Goal: Information Seeking & Learning: Learn about a topic

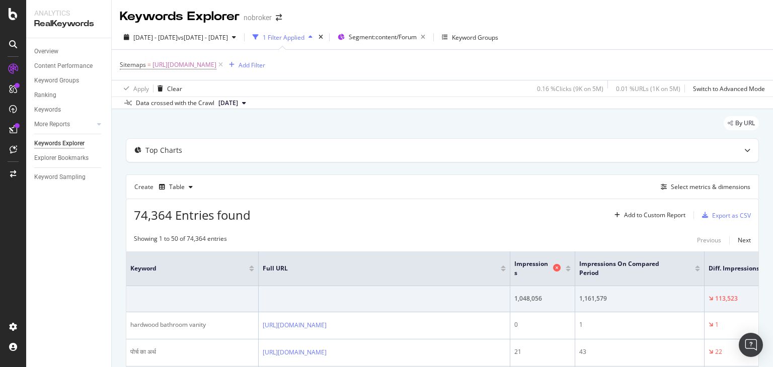
scroll to position [50, 0]
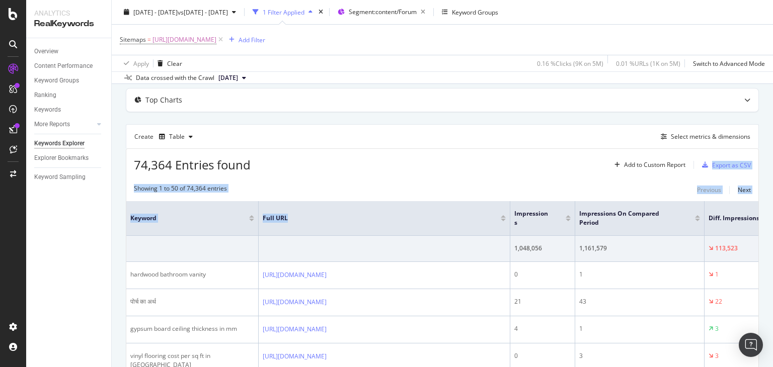
drag, startPoint x: 531, startPoint y: 167, endPoint x: 353, endPoint y: 209, distance: 183.2
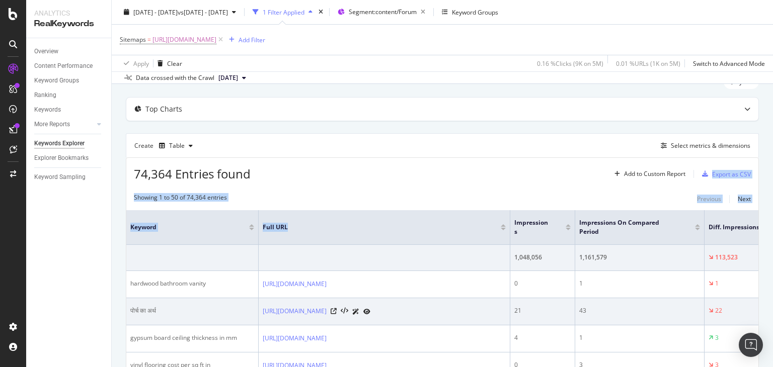
scroll to position [101, 0]
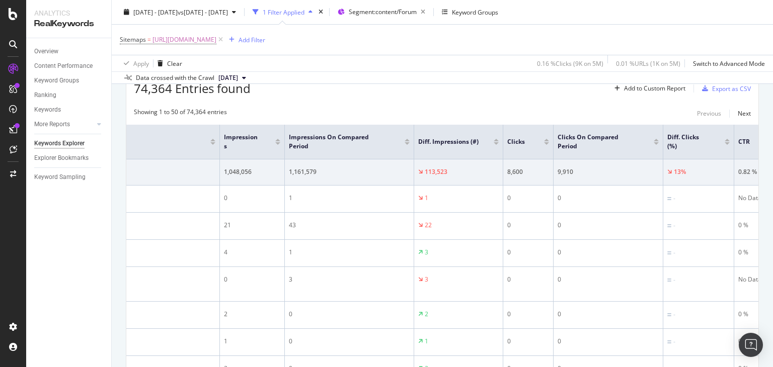
scroll to position [0, 0]
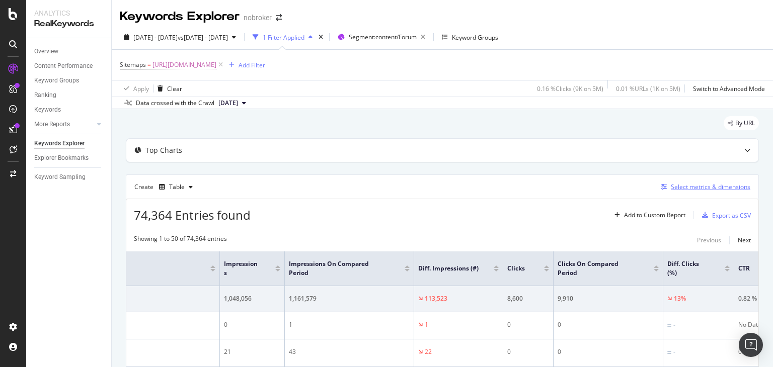
click at [709, 187] on div "Select metrics & dimensions" at bounding box center [711, 187] width 80 height 9
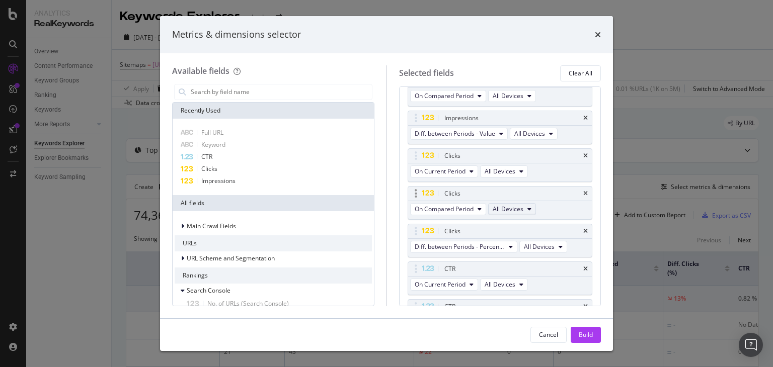
scroll to position [151, 0]
click at [511, 242] on icon "modal" at bounding box center [511, 244] width 4 height 6
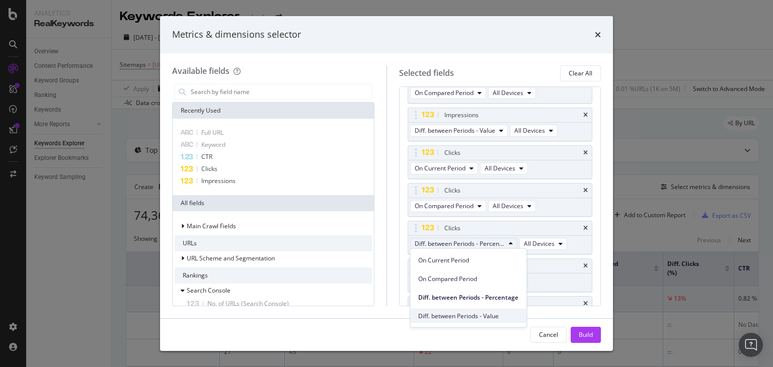
click at [483, 321] on div "Diff. between Periods - Value" at bounding box center [468, 316] width 116 height 15
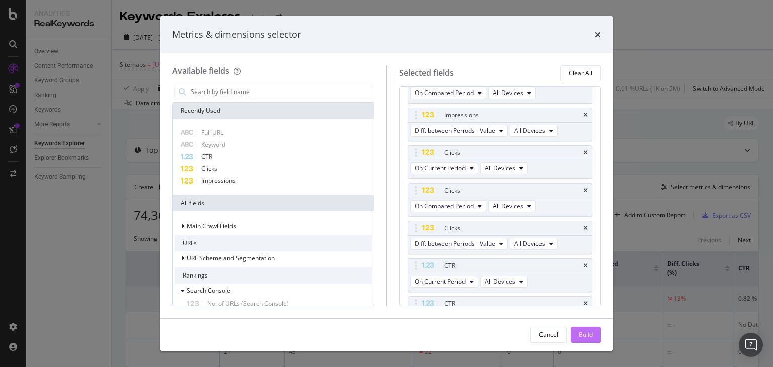
click at [577, 335] on button "Build" at bounding box center [586, 335] width 30 height 16
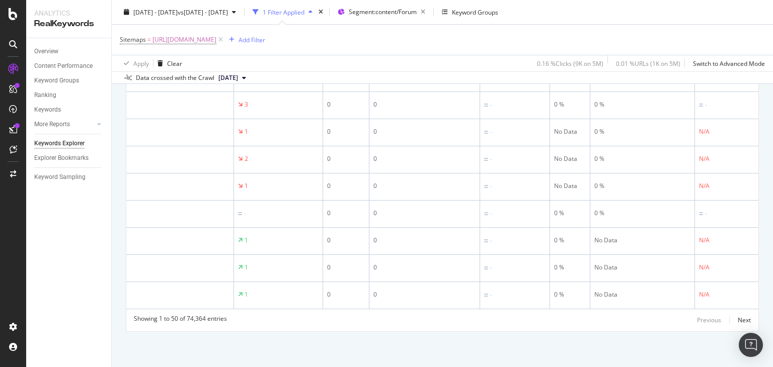
scroll to position [0, 463]
click at [739, 323] on div "Next" at bounding box center [744, 320] width 13 height 9
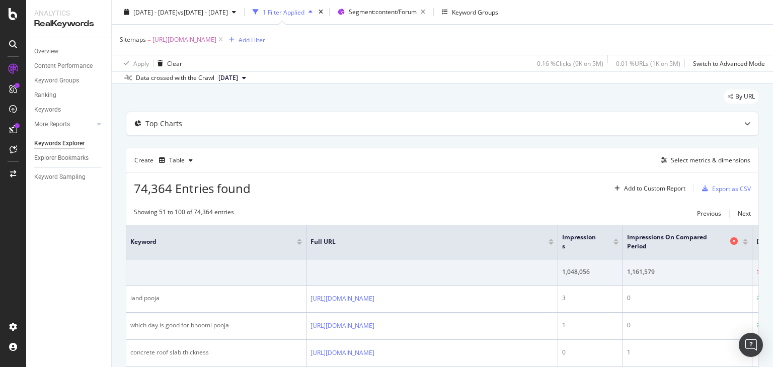
scroll to position [0, 0]
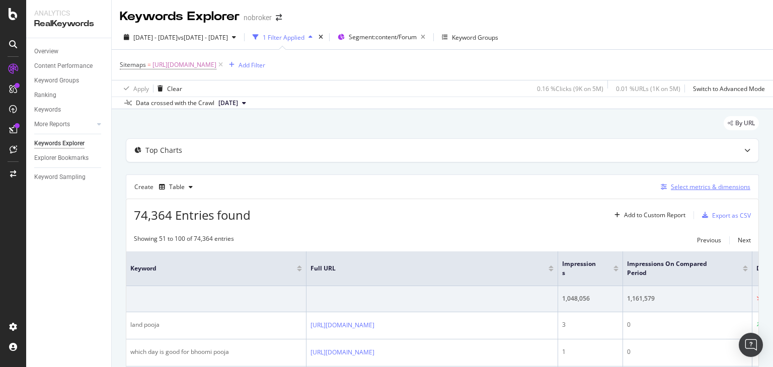
click at [695, 188] on div "Select metrics & dimensions" at bounding box center [711, 187] width 80 height 9
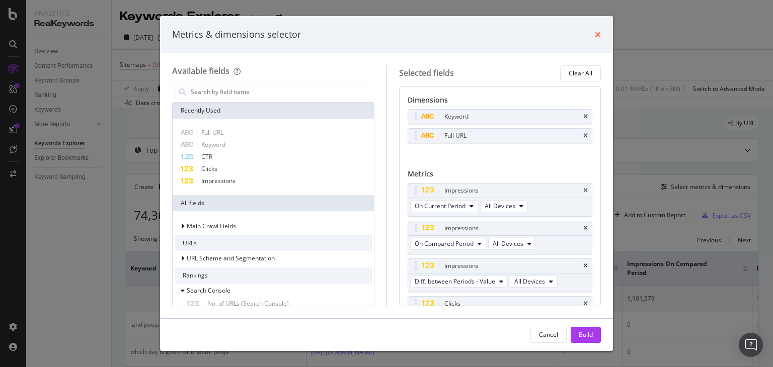
click at [598, 31] on icon "times" at bounding box center [598, 35] width 6 height 8
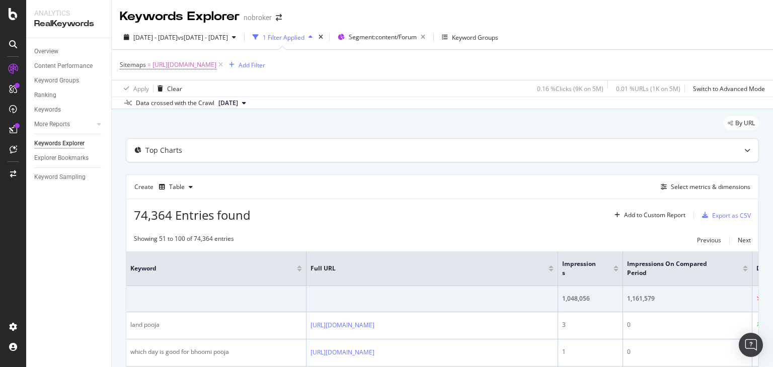
click at [744, 151] on icon at bounding box center [747, 150] width 6 height 6
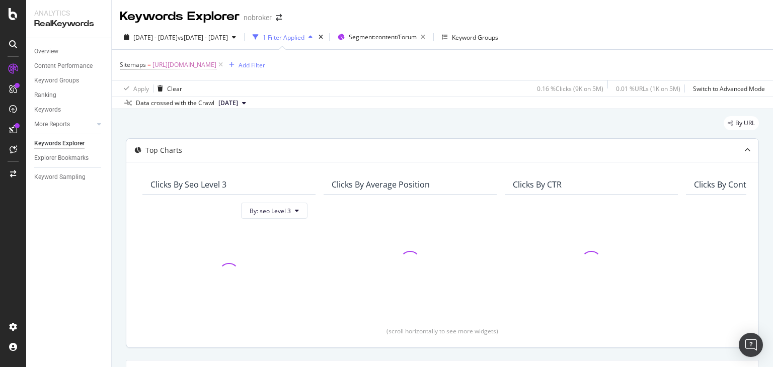
click at [744, 149] on icon at bounding box center [747, 150] width 6 height 6
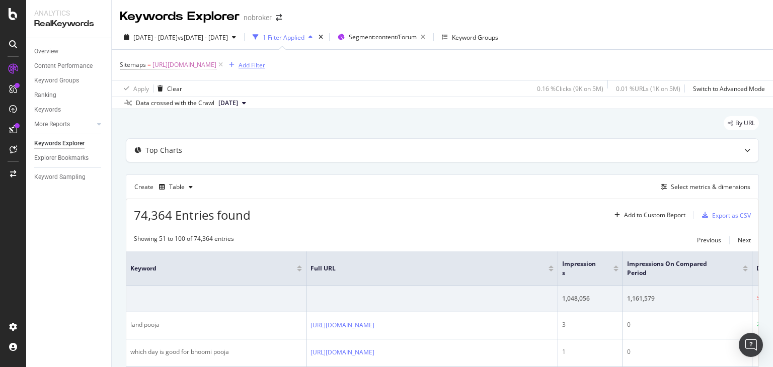
click at [265, 61] on div "Add Filter" at bounding box center [252, 65] width 27 height 9
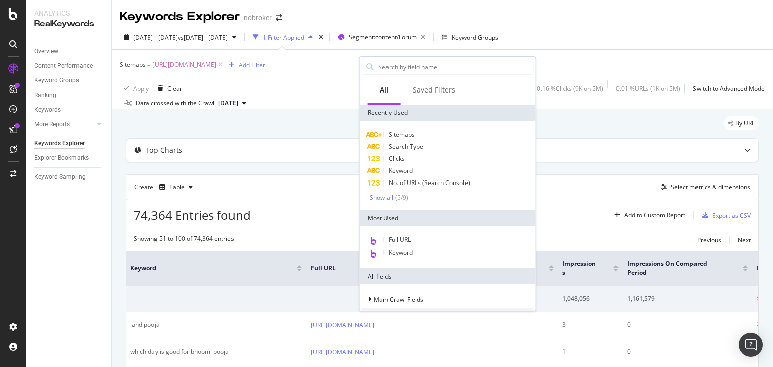
click at [336, 87] on div "Apply Clear 0.16 % Clicks ( 9K on 5M ) 0.01 % URLs ( 1K on 5M ) Switch to Advan…" at bounding box center [442, 88] width 661 height 17
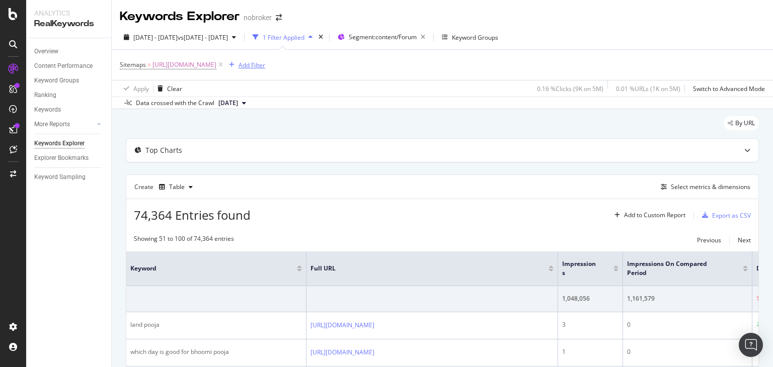
click at [265, 65] on div "Add Filter" at bounding box center [252, 65] width 27 height 9
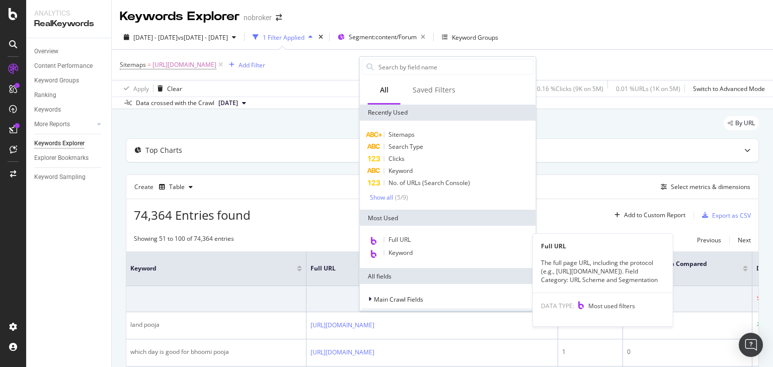
click at [401, 236] on span "Full URL" at bounding box center [400, 240] width 22 height 9
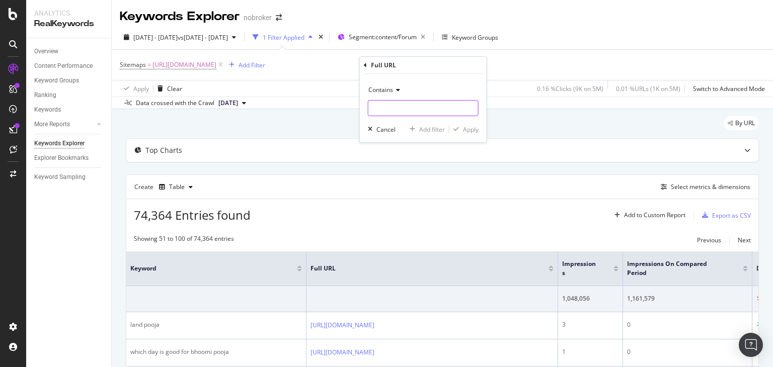
click at [391, 105] on input "text" at bounding box center [423, 108] width 110 height 16
paste input "[URL][DOMAIN_NAME]"
type input "[URL][DOMAIN_NAME]"
click at [465, 127] on div "Apply" at bounding box center [471, 129] width 16 height 9
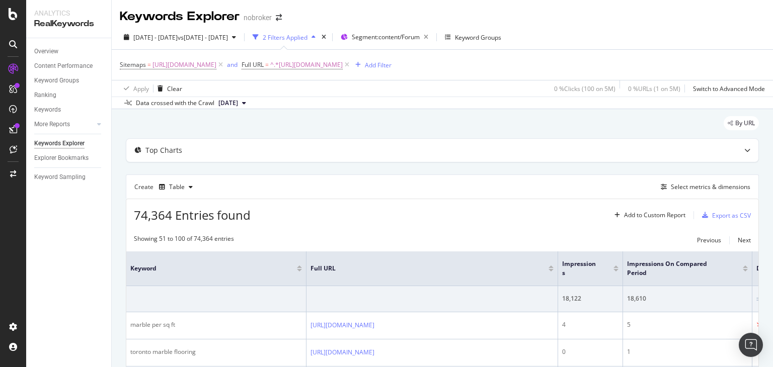
drag, startPoint x: 669, startPoint y: 65, endPoint x: 463, endPoint y: 96, distance: 208.6
click at [351, 65] on icon at bounding box center [347, 65] width 9 height 10
click at [265, 64] on div "Add Filter" at bounding box center [252, 65] width 27 height 9
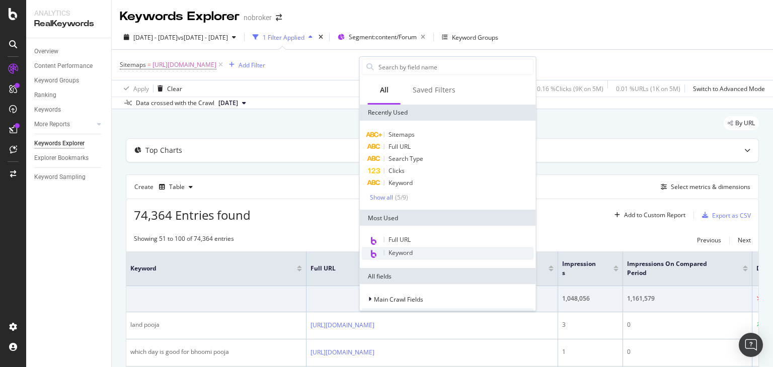
click at [393, 256] on span "Keyword" at bounding box center [401, 253] width 24 height 9
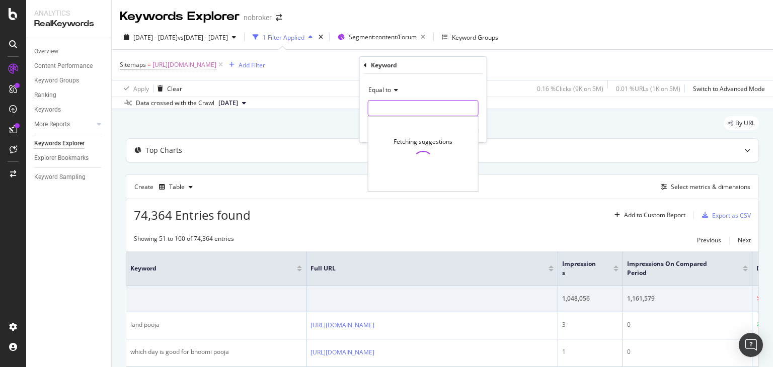
click at [405, 105] on input "text" at bounding box center [423, 108] width 110 height 16
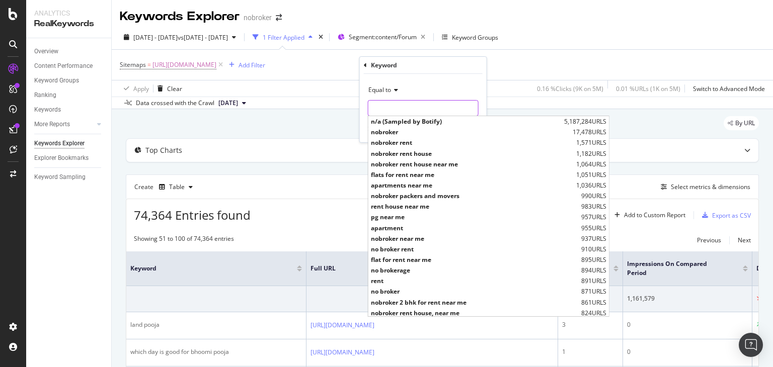
paste input "cost of marble flooring"
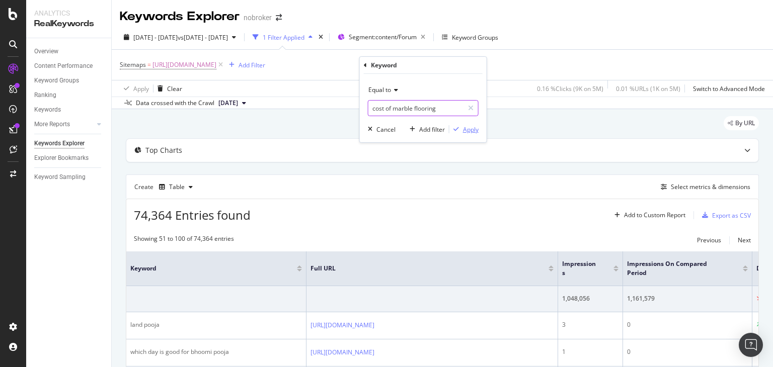
type input "cost of marble flooring"
click at [460, 132] on div "button" at bounding box center [456, 129] width 14 height 6
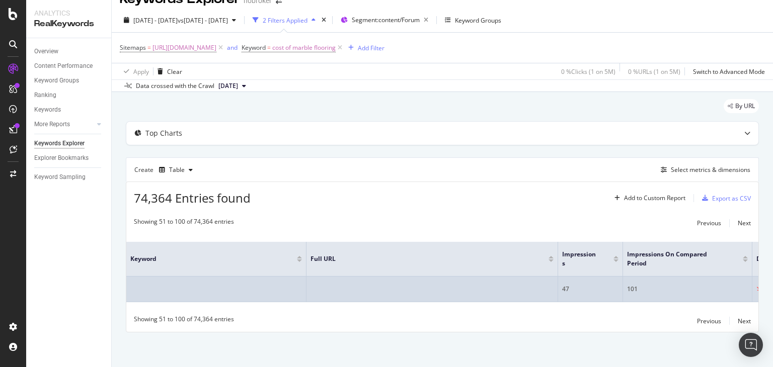
click at [254, 284] on td at bounding box center [216, 290] width 180 height 26
click at [348, 288] on td at bounding box center [432, 290] width 252 height 26
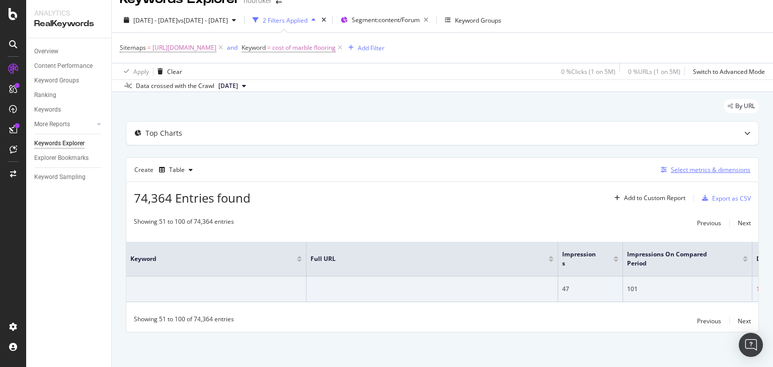
click at [672, 172] on div "Select metrics & dimensions" at bounding box center [711, 170] width 80 height 9
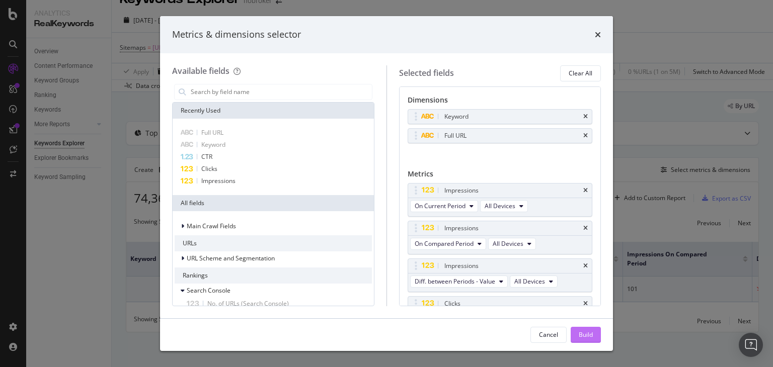
click at [584, 337] on div "Build" at bounding box center [586, 335] width 14 height 9
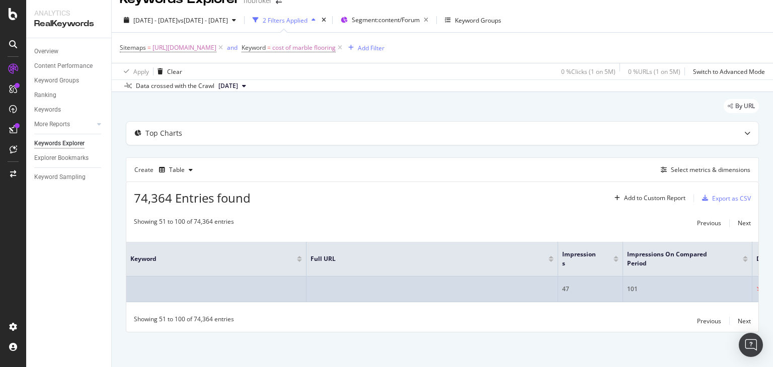
click at [174, 284] on td at bounding box center [216, 290] width 180 height 26
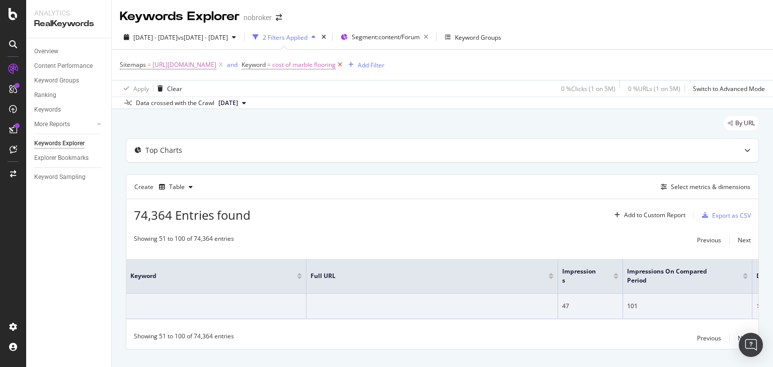
click at [344, 65] on icon at bounding box center [340, 65] width 9 height 10
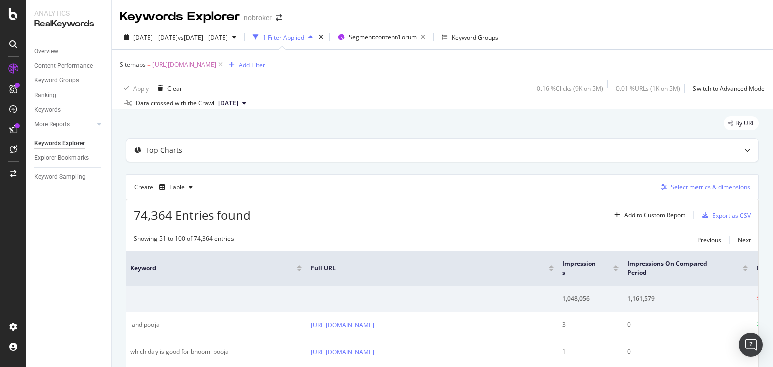
click at [693, 188] on div "Select metrics & dimensions" at bounding box center [711, 187] width 80 height 9
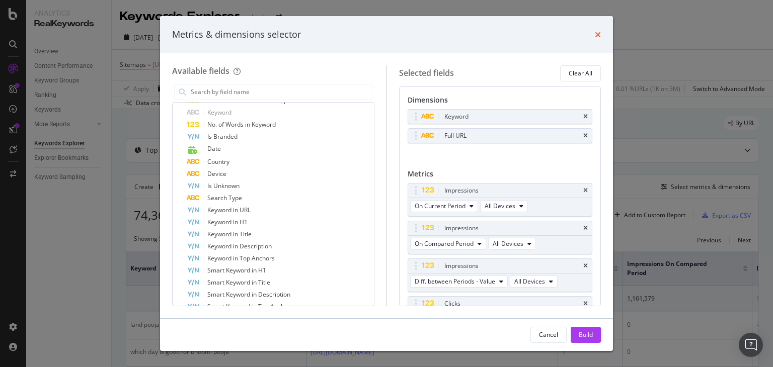
click at [596, 36] on icon "times" at bounding box center [598, 35] width 6 height 8
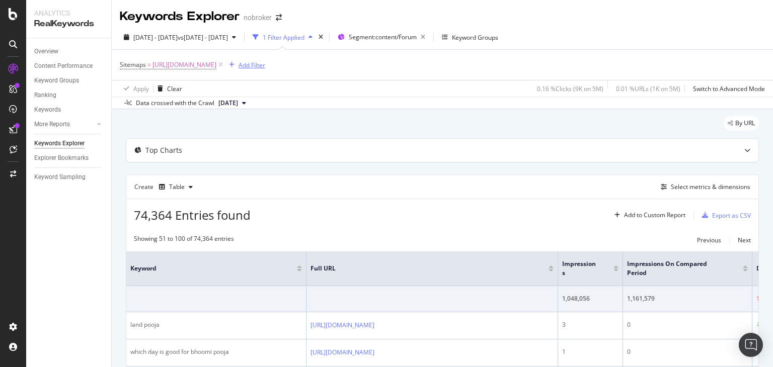
click at [265, 65] on div "Add Filter" at bounding box center [252, 65] width 27 height 9
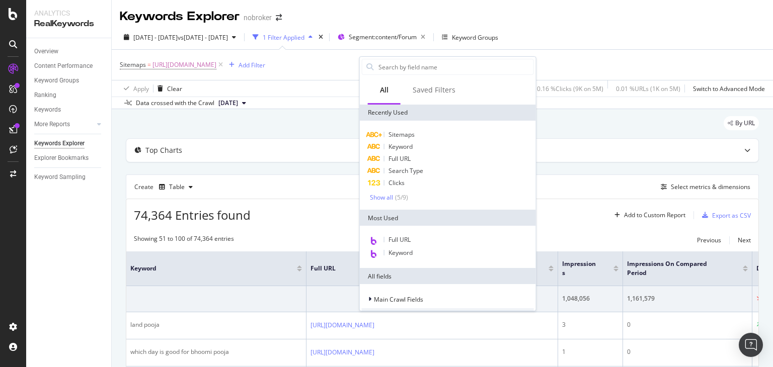
click at [330, 103] on div "Data crossed with the Crawl [DATE]" at bounding box center [442, 103] width 661 height 12
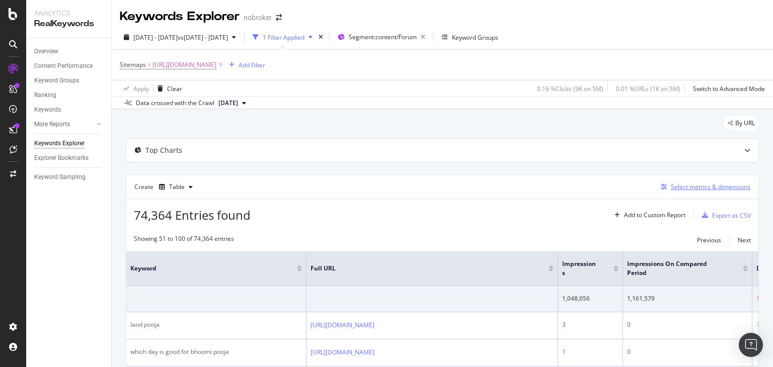
click at [686, 182] on div "Select metrics & dimensions" at bounding box center [704, 187] width 94 height 11
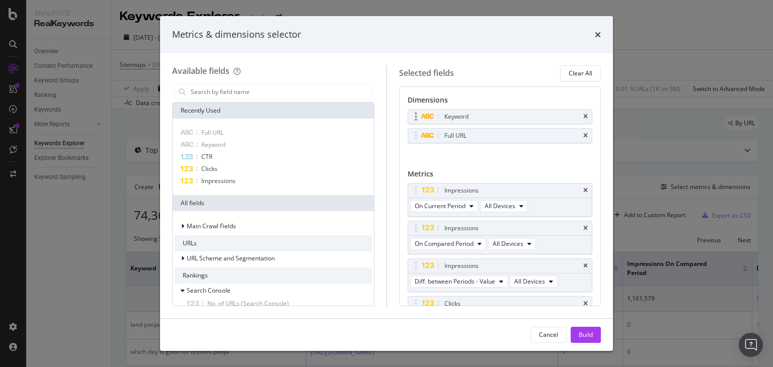
click at [450, 118] on div "Keyword" at bounding box center [456, 117] width 24 height 10
click at [417, 119] on icon "modal" at bounding box center [416, 117] width 3 height 10
click at [415, 119] on icon "modal" at bounding box center [416, 117] width 3 height 10
click at [428, 116] on icon "modal" at bounding box center [428, 117] width 14 height 6
click at [224, 91] on input "modal" at bounding box center [281, 92] width 182 height 15
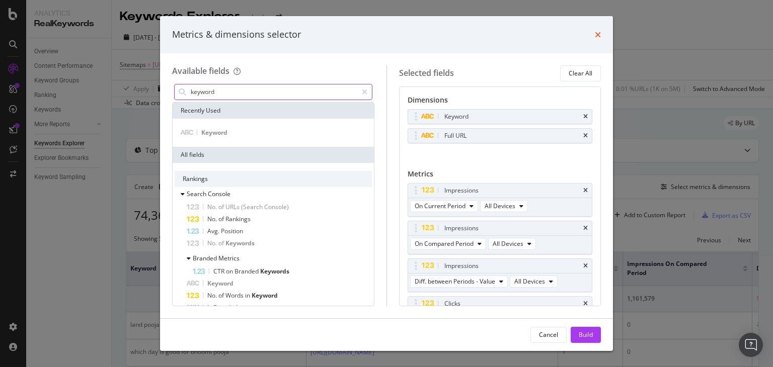
type input "keyword"
click at [597, 34] on icon "times" at bounding box center [598, 35] width 6 height 8
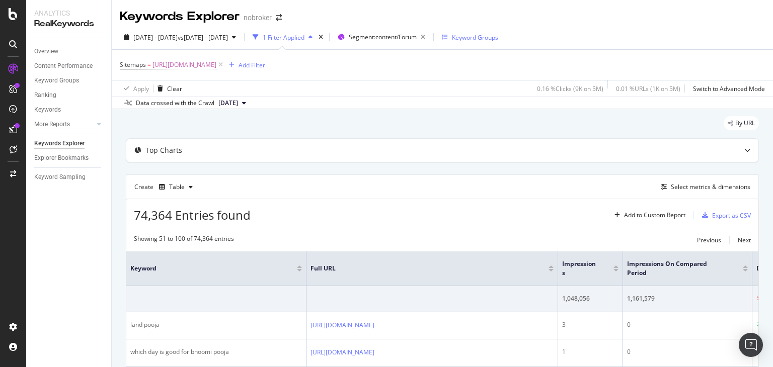
click at [498, 38] on div "Keyword Groups" at bounding box center [475, 37] width 46 height 9
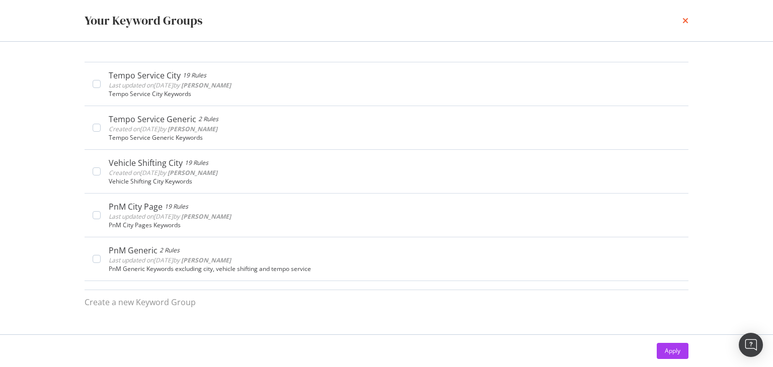
click at [684, 20] on icon "times" at bounding box center [685, 21] width 6 height 8
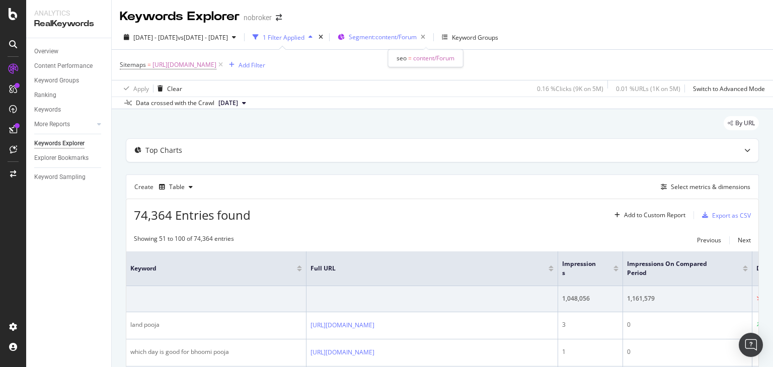
click at [406, 39] on span "Segment: content/Forum" at bounding box center [383, 37] width 68 height 9
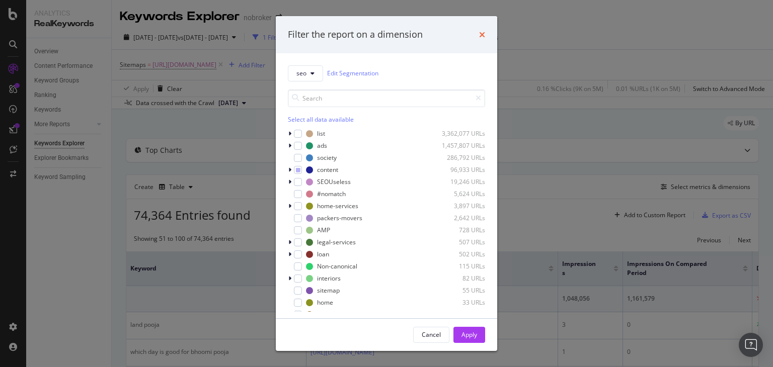
click at [481, 33] on icon "times" at bounding box center [482, 35] width 6 height 8
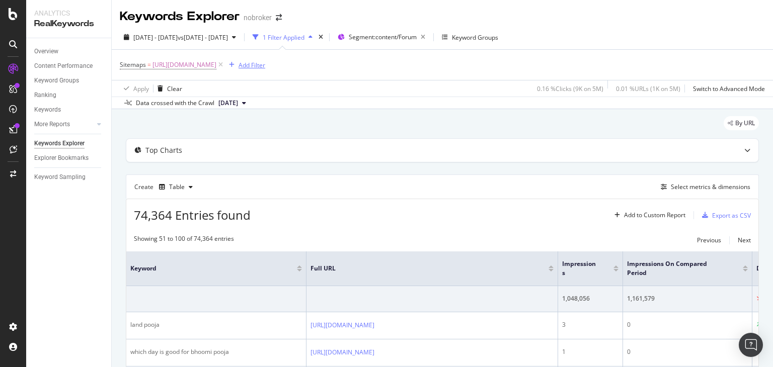
click at [265, 65] on div "Add Filter" at bounding box center [252, 65] width 27 height 9
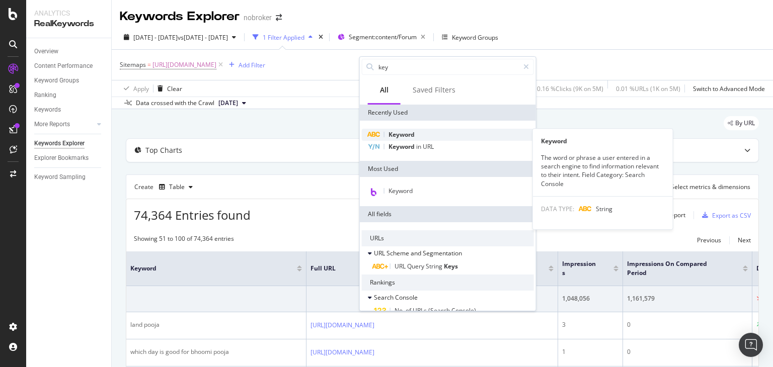
type input "key"
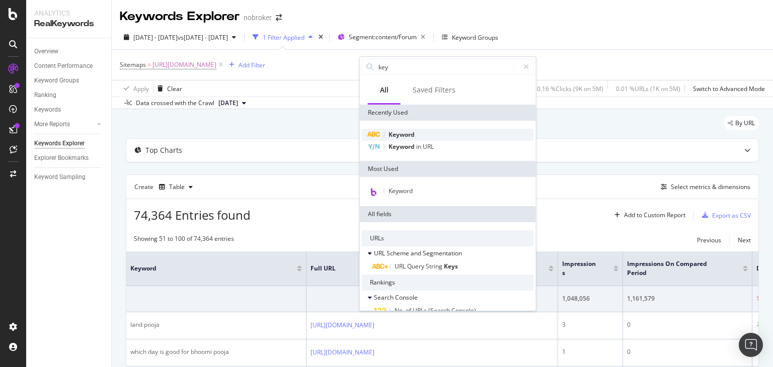
click at [414, 134] on span "Keyword" at bounding box center [402, 134] width 26 height 9
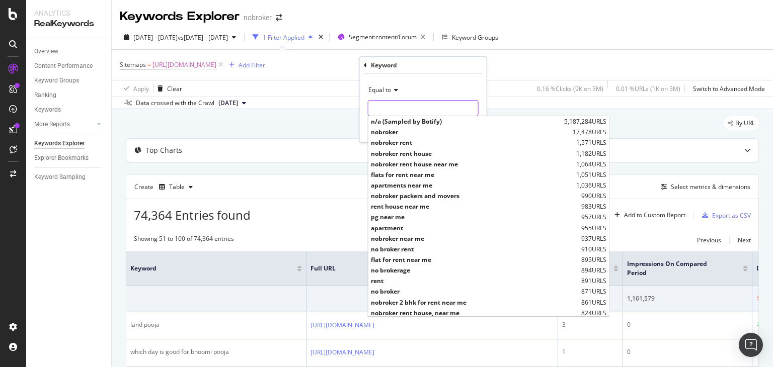
click at [411, 108] on input "text" at bounding box center [423, 108] width 110 height 16
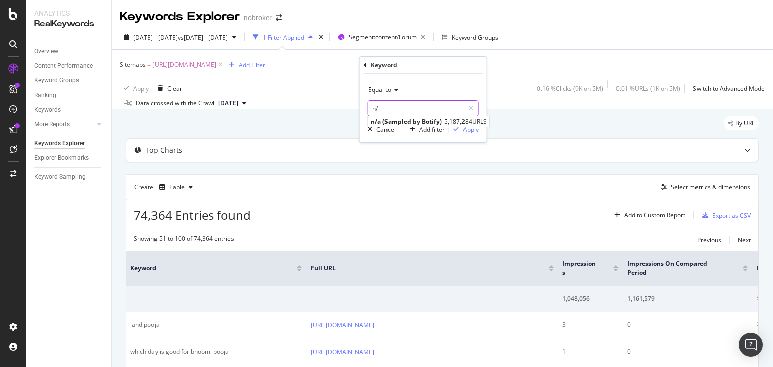
type input "n"
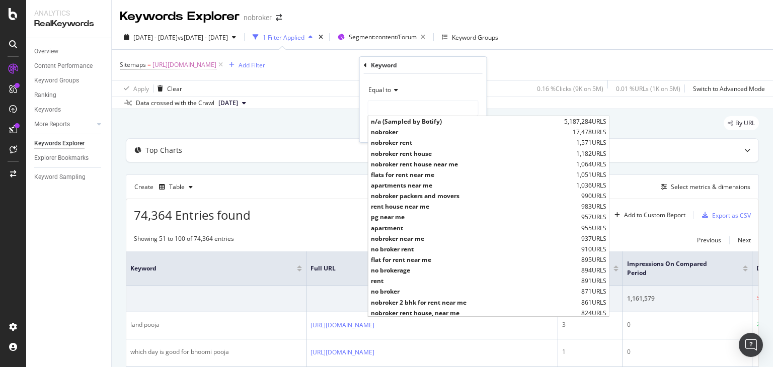
click at [393, 91] on icon at bounding box center [394, 90] width 7 height 6
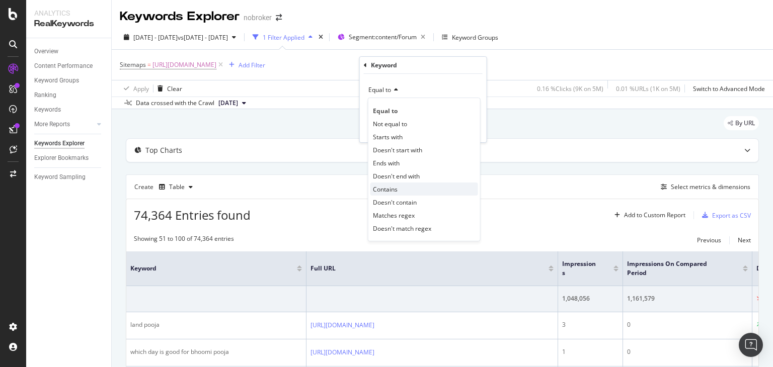
click at [407, 190] on div "Contains" at bounding box center [424, 189] width 108 height 13
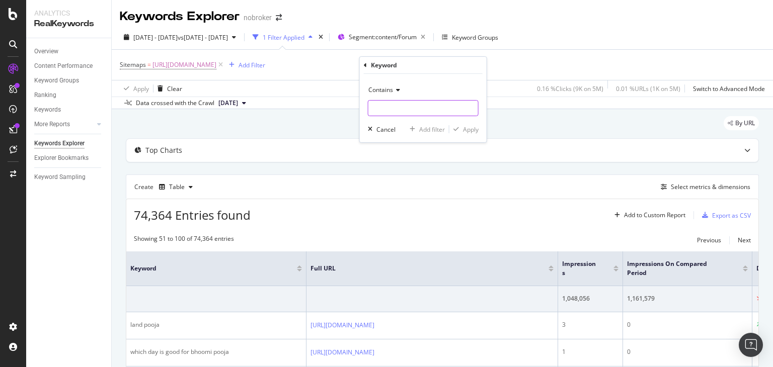
click at [394, 111] on input "text" at bounding box center [423, 108] width 110 height 16
type input "n/a"
click at [395, 91] on icon at bounding box center [396, 90] width 7 height 6
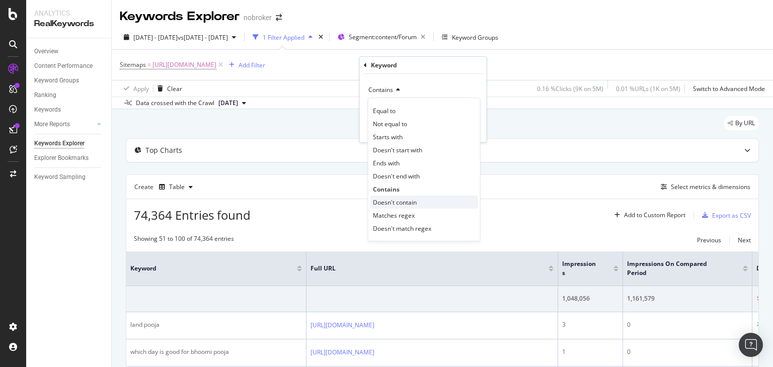
click at [413, 204] on span "Doesn't contain" at bounding box center [395, 202] width 44 height 9
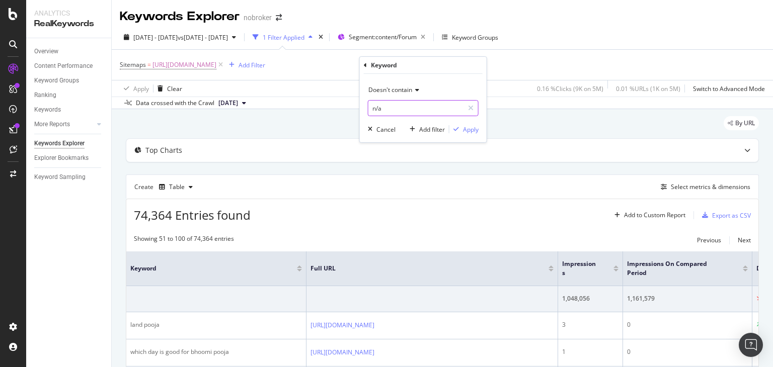
click at [391, 108] on input "n/a" at bounding box center [415, 108] width 95 height 16
click at [410, 107] on input "n/a" at bounding box center [415, 108] width 95 height 16
click at [466, 130] on div "Apply" at bounding box center [471, 129] width 16 height 9
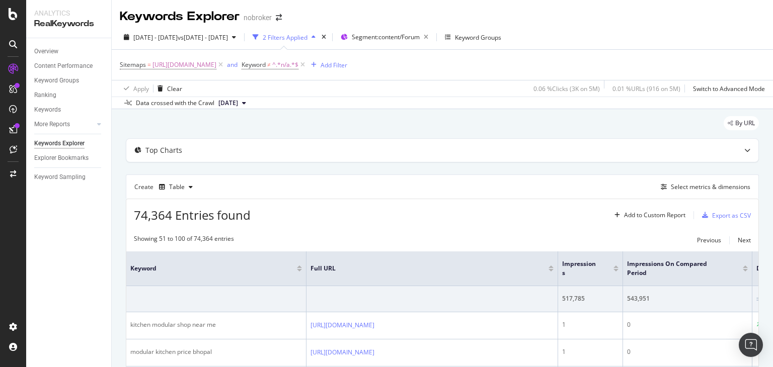
click at [320, 42] on div "2 Filters Applied" at bounding box center [284, 37] width 71 height 15
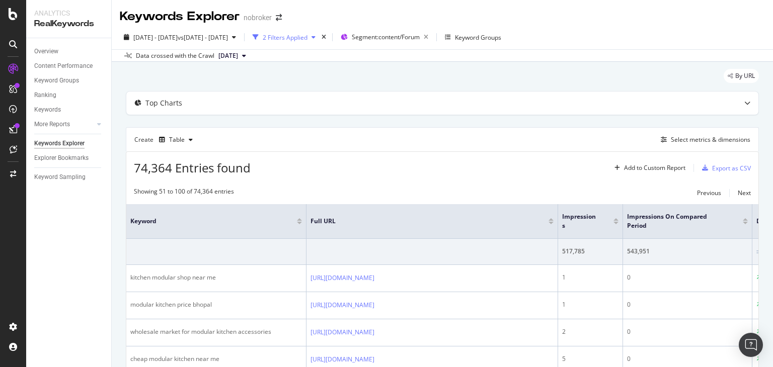
click at [307, 39] on div "2 Filters Applied" at bounding box center [285, 37] width 45 height 9
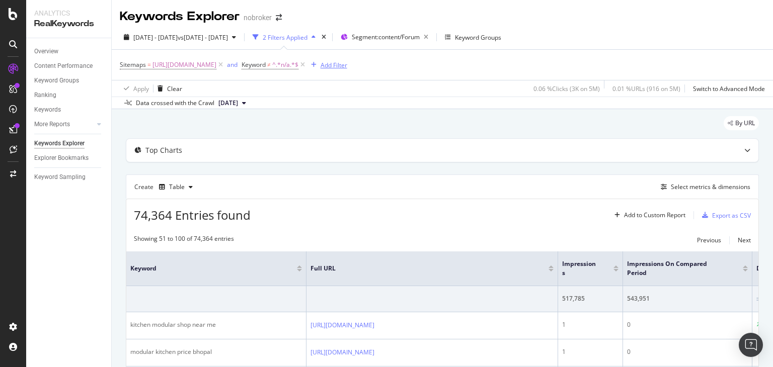
click at [347, 60] on div "Add Filter" at bounding box center [327, 64] width 40 height 11
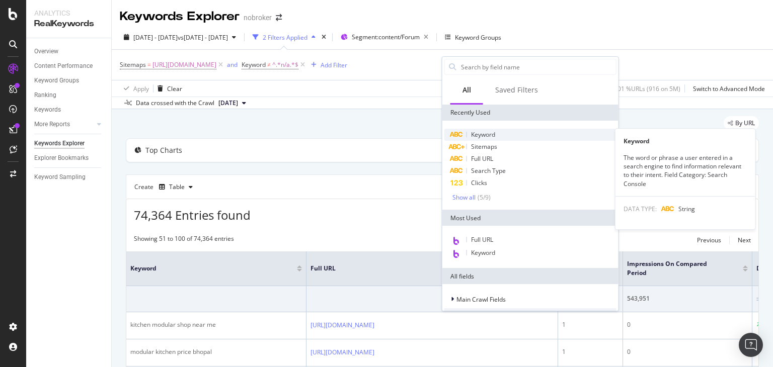
click at [491, 132] on span "Keyword" at bounding box center [483, 134] width 24 height 9
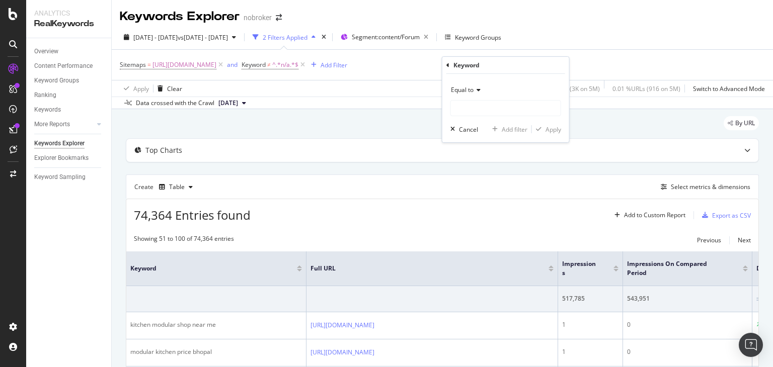
click at [463, 92] on span "Equal to" at bounding box center [462, 90] width 23 height 9
click at [499, 74] on div "Equal to Cancel Add filter Apply" at bounding box center [505, 108] width 127 height 68
click at [497, 100] on input "text" at bounding box center [506, 108] width 110 height 16
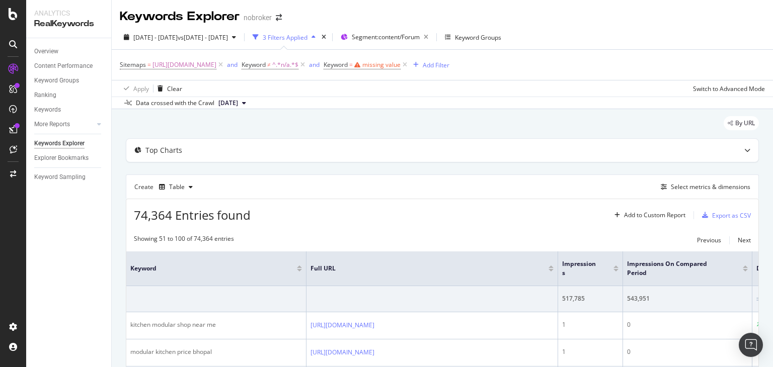
drag, startPoint x: 585, startPoint y: 55, endPoint x: 580, endPoint y: 57, distance: 5.9
click at [585, 55] on div "Sitemaps = [URL][DOMAIN_NAME] and Keyword ≠ ^.*n/a.*$ and Keyword = missing val…" at bounding box center [442, 65] width 645 height 30
click at [298, 68] on span "^.*n/a.*$" at bounding box center [285, 65] width 26 height 14
click at [344, 95] on div "Apply Clear Switch to Advanced Mode" at bounding box center [442, 88] width 661 height 17
click at [409, 66] on icon at bounding box center [405, 65] width 9 height 10
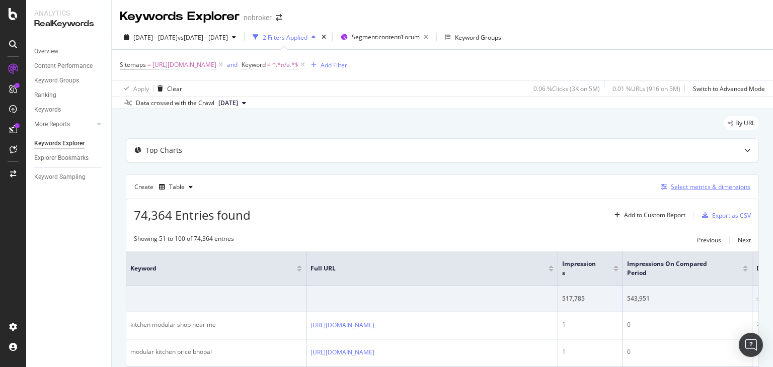
click at [692, 182] on div "Select metrics & dimensions" at bounding box center [704, 187] width 94 height 11
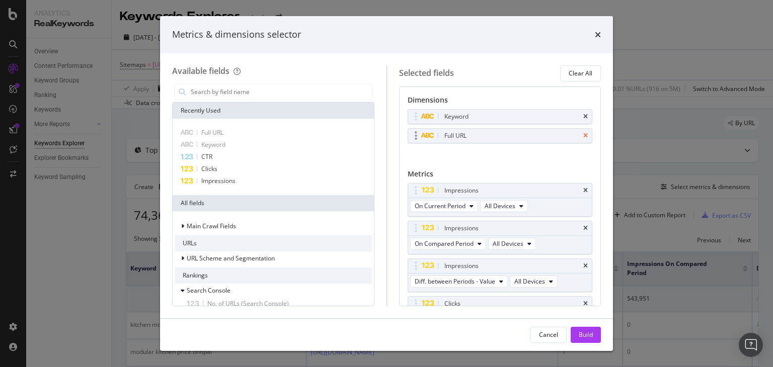
click at [583, 138] on icon "times" at bounding box center [585, 136] width 5 height 6
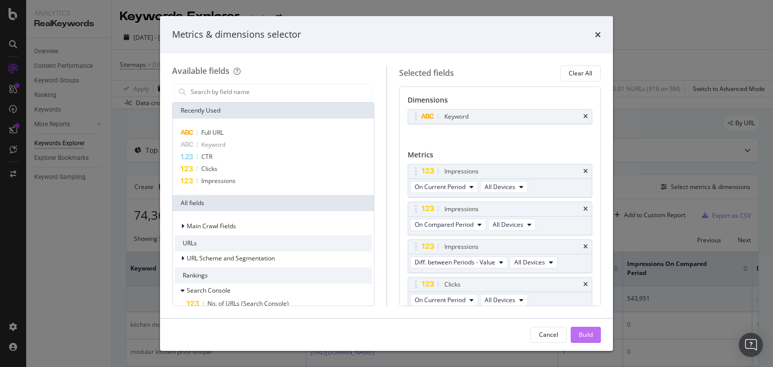
click at [597, 334] on button "Build" at bounding box center [586, 335] width 30 height 16
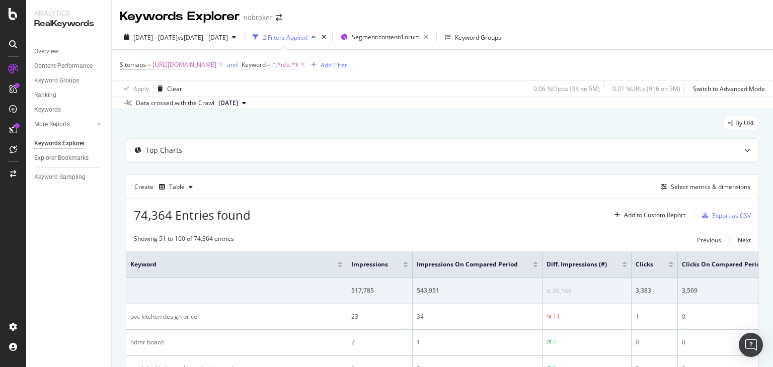
drag, startPoint x: 385, startPoint y: 258, endPoint x: 332, endPoint y: 216, distance: 67.4
click at [332, 216] on div "74,364 Entries found Add to Custom Report Export as CSV" at bounding box center [442, 211] width 632 height 25
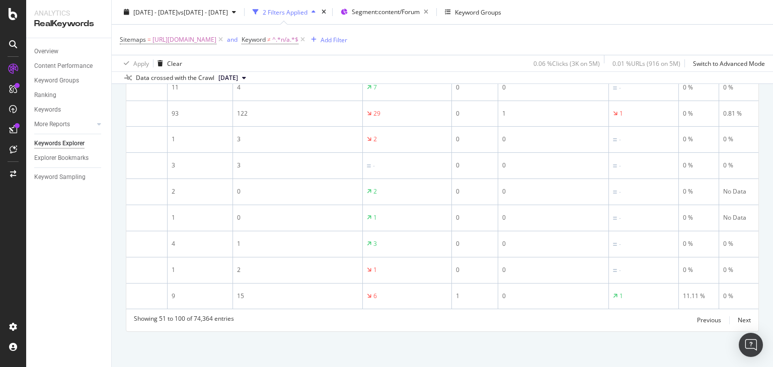
scroll to position [0, 178]
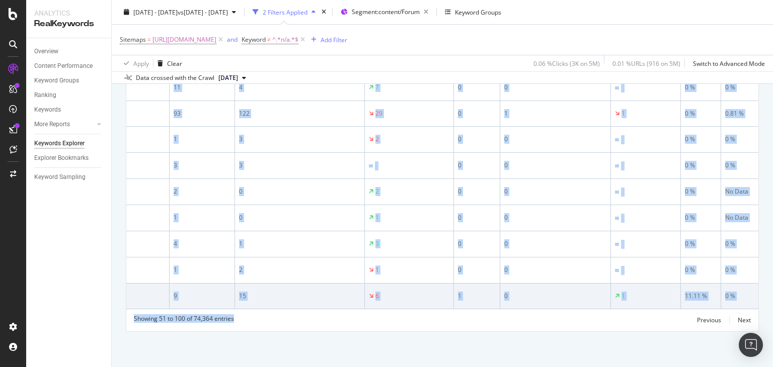
drag, startPoint x: 330, startPoint y: 315, endPoint x: 323, endPoint y: 298, distance: 17.6
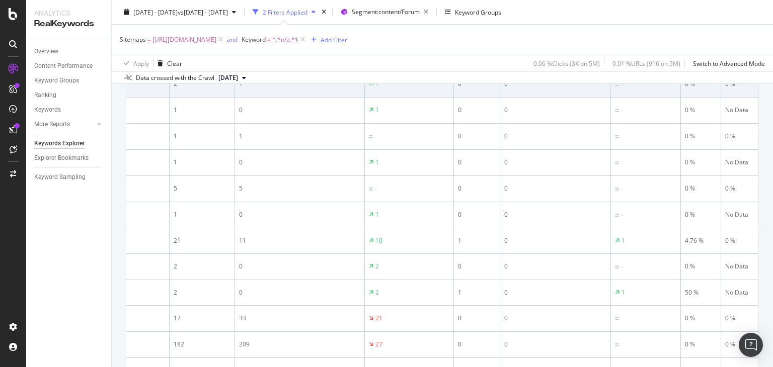
scroll to position [0, 0]
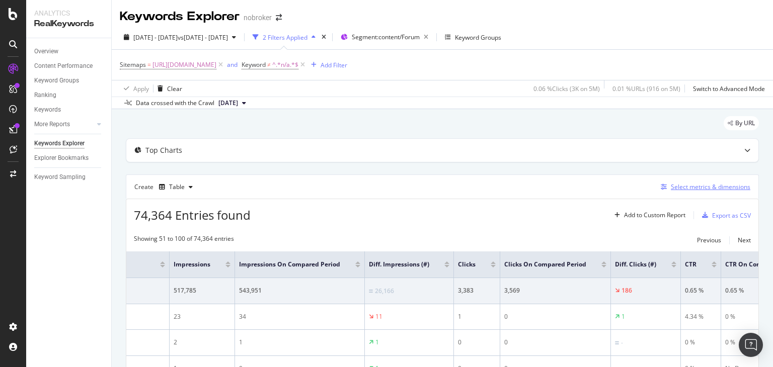
click at [683, 188] on div "Select metrics & dimensions" at bounding box center [711, 187] width 80 height 9
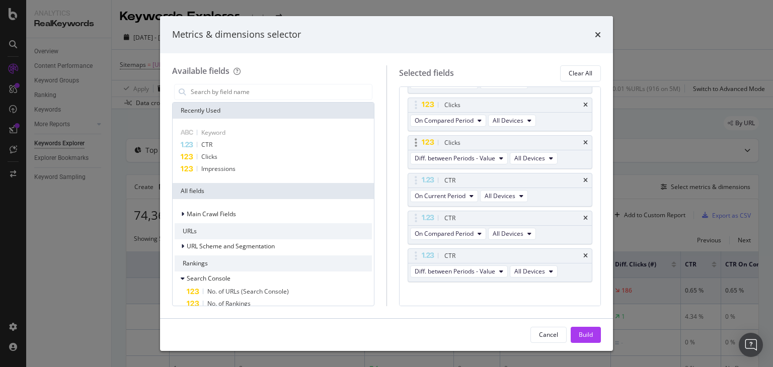
scroll to position [225, 0]
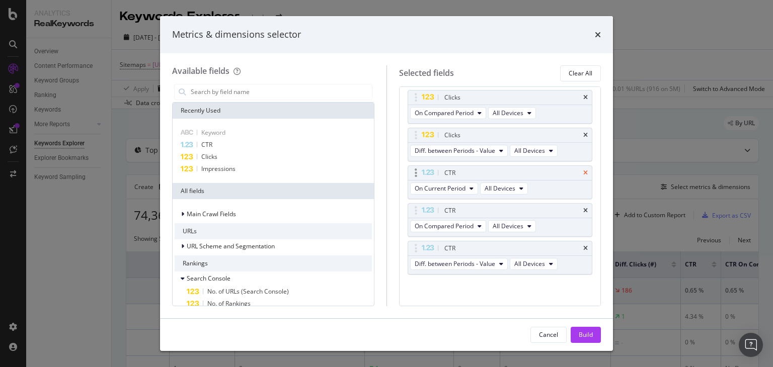
click at [583, 170] on icon "times" at bounding box center [585, 173] width 5 height 6
click at [583, 208] on icon "times" at bounding box center [585, 211] width 5 height 6
click at [575, 247] on div "CTR" at bounding box center [500, 248] width 184 height 14
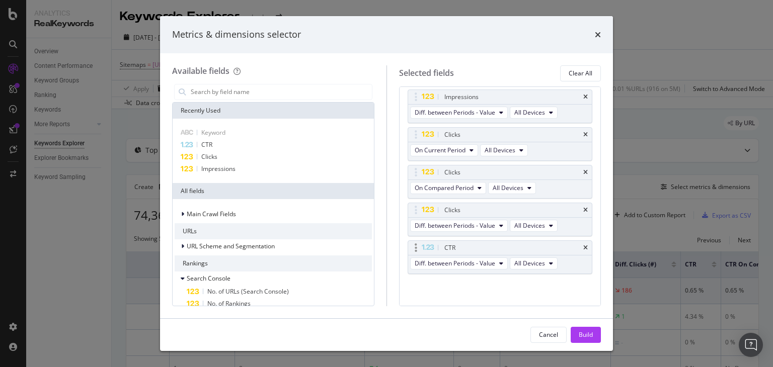
click at [577, 249] on div "CTR" at bounding box center [500, 248] width 184 height 14
click at [581, 245] on div "CTR" at bounding box center [500, 248] width 184 height 14
click at [583, 245] on icon "times" at bounding box center [585, 248] width 5 height 6
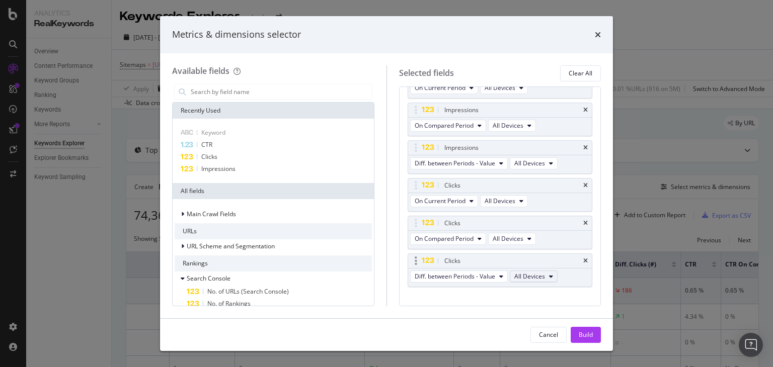
scroll to position [112, 0]
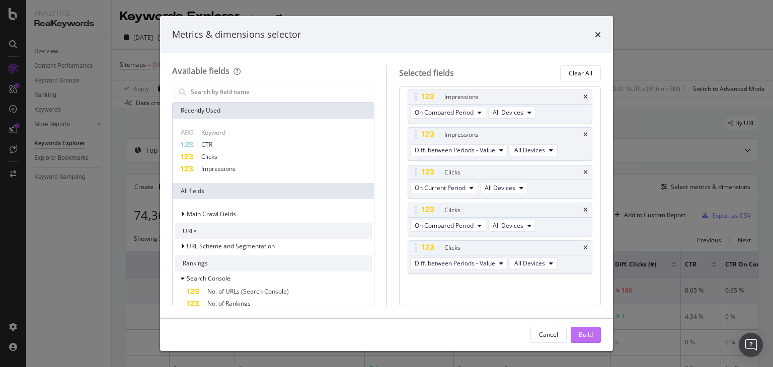
click at [582, 333] on div "Build" at bounding box center [586, 335] width 14 height 9
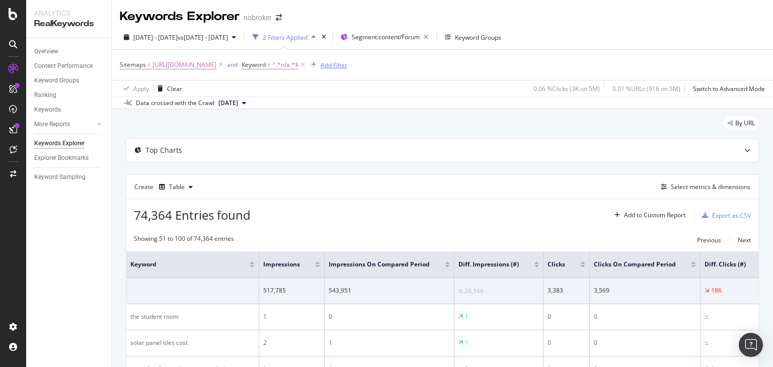
click at [347, 64] on div "Add Filter" at bounding box center [334, 65] width 27 height 9
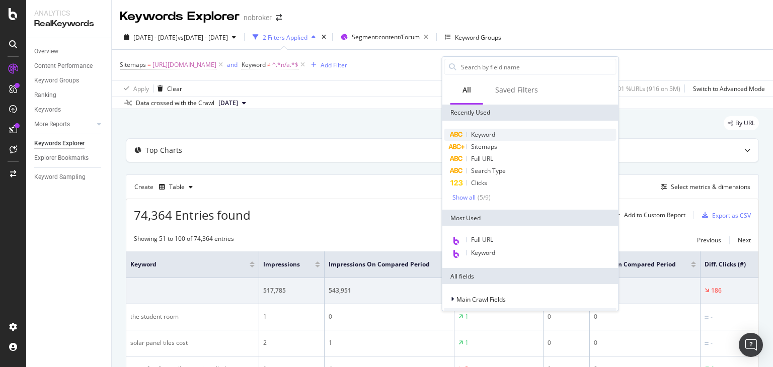
click at [485, 131] on span "Keyword" at bounding box center [483, 134] width 24 height 9
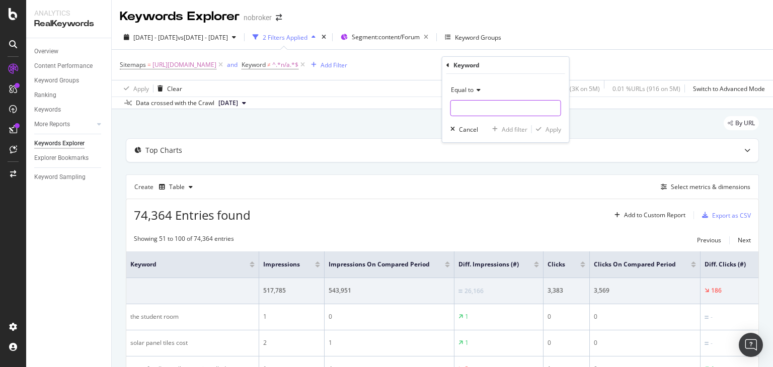
click at [481, 107] on input "text" at bounding box center [506, 108] width 110 height 16
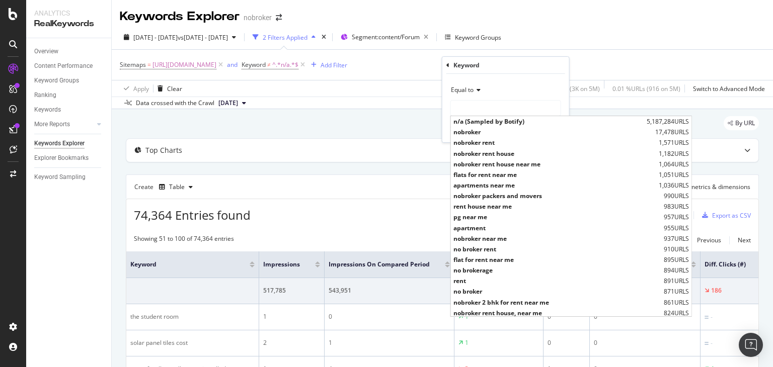
click at [478, 89] on icon at bounding box center [477, 90] width 7 height 6
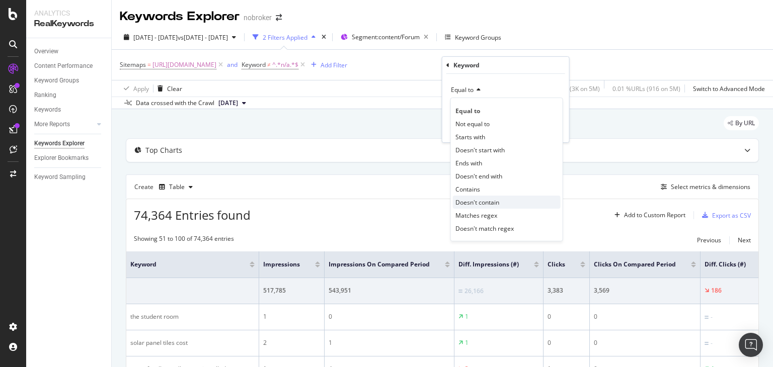
click at [489, 202] on span "Doesn't contain" at bounding box center [477, 202] width 44 height 9
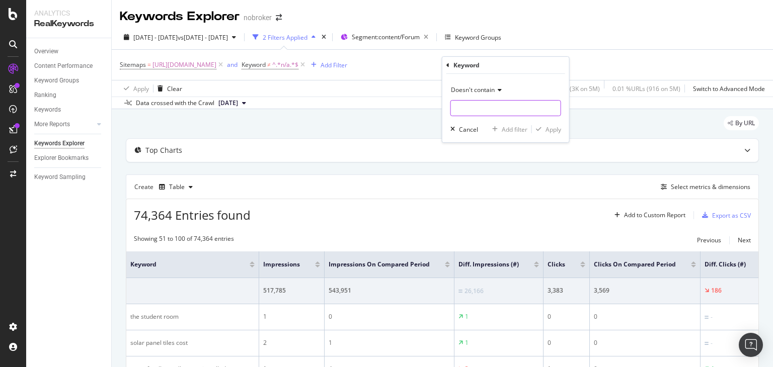
click at [484, 109] on input "text" at bounding box center [506, 108] width 110 height 16
click at [485, 109] on input "text" at bounding box center [506, 108] width 110 height 16
click at [495, 109] on input "text" at bounding box center [506, 108] width 110 height 16
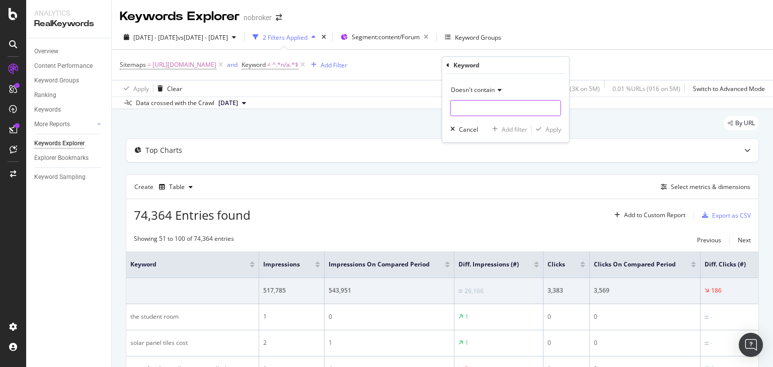
click at [495, 109] on input "text" at bounding box center [506, 108] width 110 height 16
click at [498, 87] on icon at bounding box center [498, 90] width 7 height 6
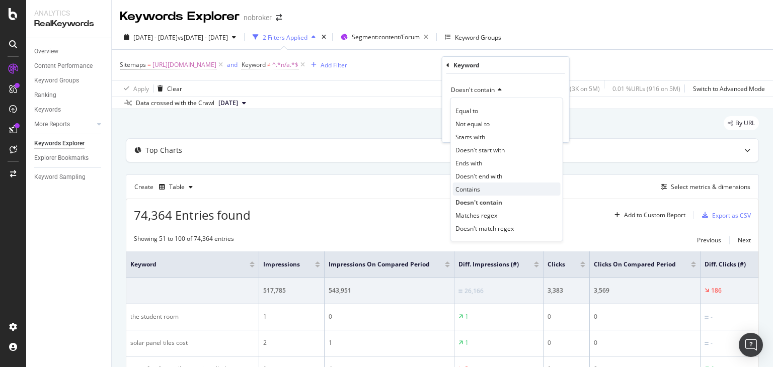
click at [481, 183] on div "Contains" at bounding box center [507, 189] width 108 height 13
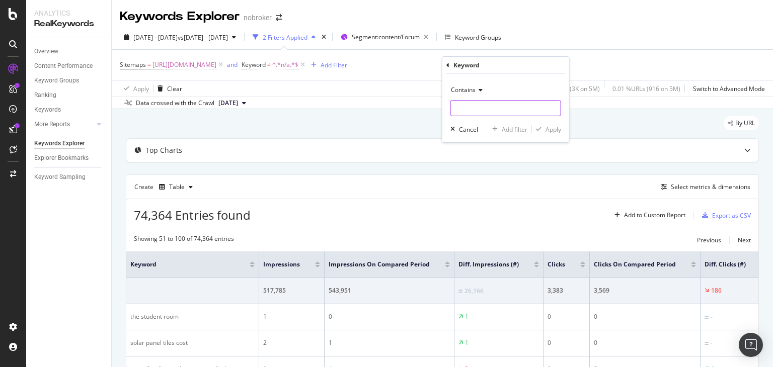
click at [485, 115] on input "text" at bounding box center [506, 108] width 110 height 16
click at [484, 111] on input "text" at bounding box center [506, 108] width 110 height 16
type input "d"
click at [449, 65] on div "Keyword" at bounding box center [505, 65] width 119 height 17
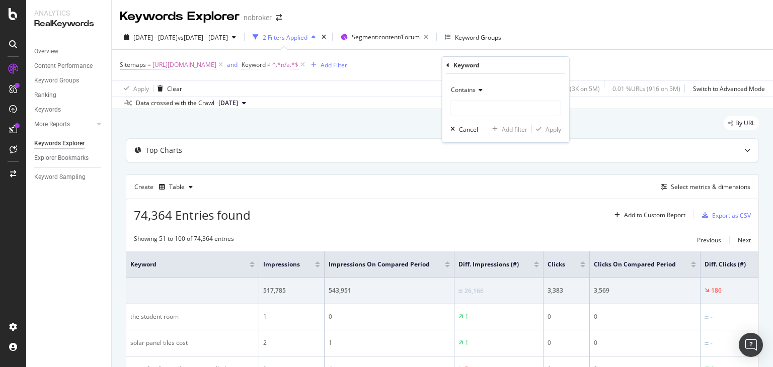
click at [447, 65] on icon at bounding box center [447, 65] width 3 height 6
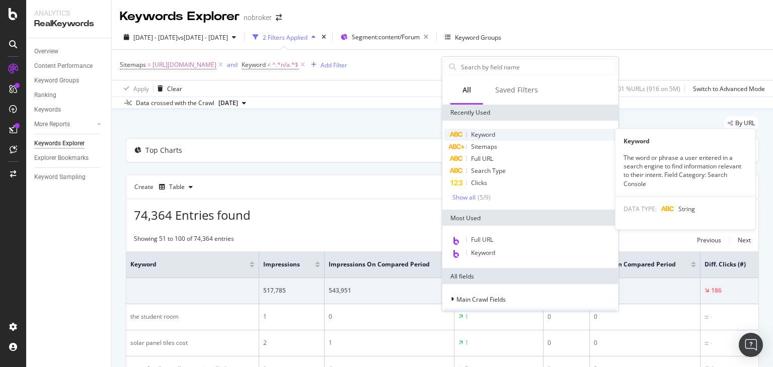
click at [485, 132] on span "Keyword" at bounding box center [483, 134] width 24 height 9
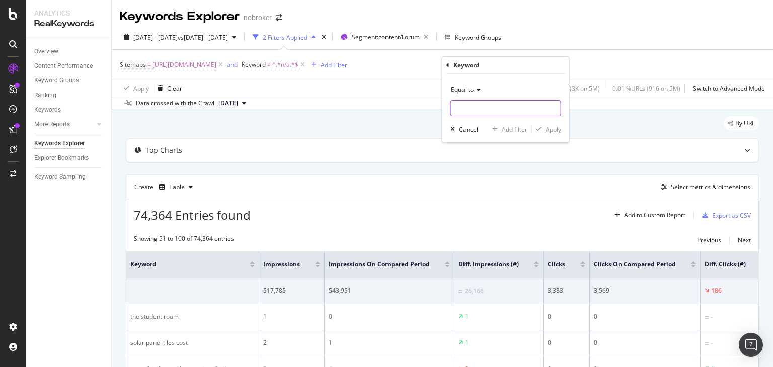
click at [487, 103] on input "text" at bounding box center [506, 108] width 110 height 16
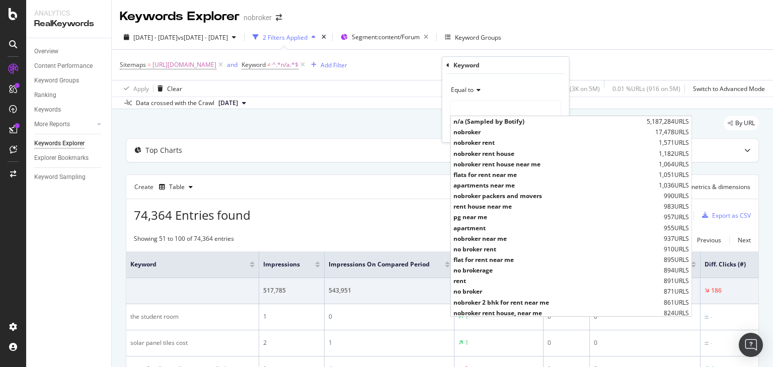
click at [513, 84] on div "Equal to" at bounding box center [505, 90] width 111 height 16
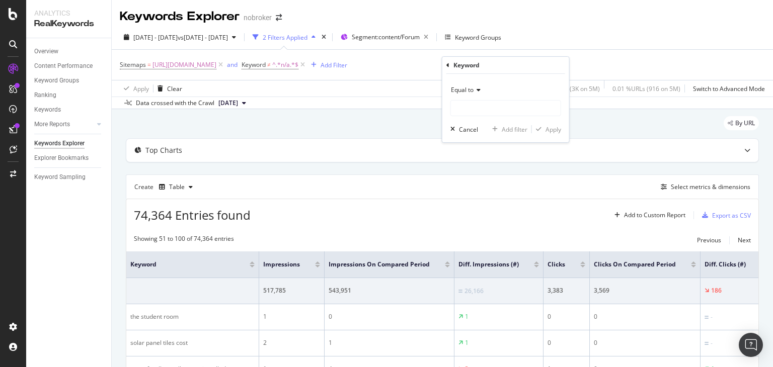
click at [447, 65] on icon at bounding box center [447, 65] width 3 height 6
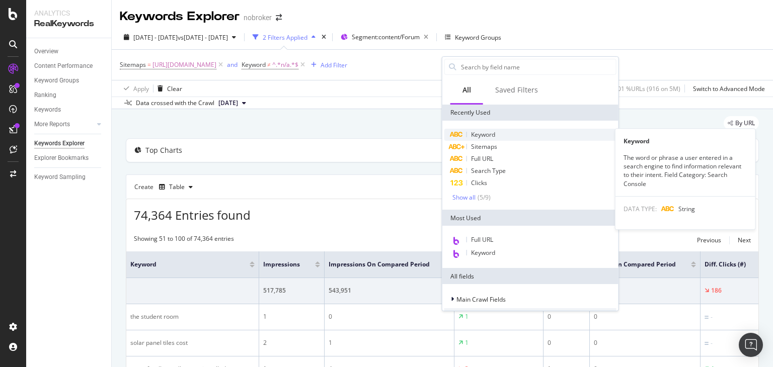
click at [493, 135] on span "Keyword" at bounding box center [483, 134] width 24 height 9
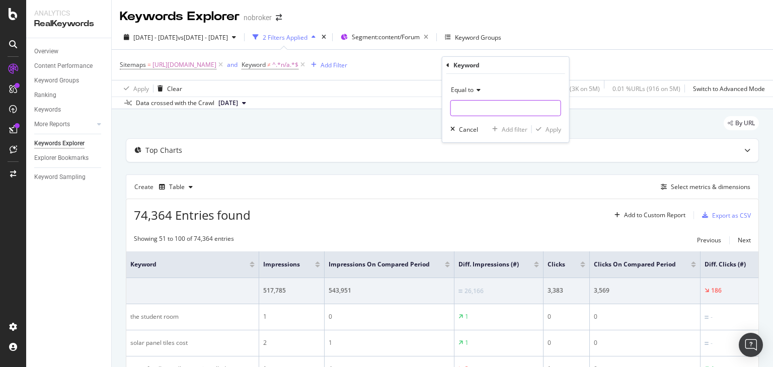
click at [475, 107] on input "text" at bounding box center [506, 108] width 110 height 16
click at [510, 85] on div "Equal to" at bounding box center [505, 90] width 111 height 16
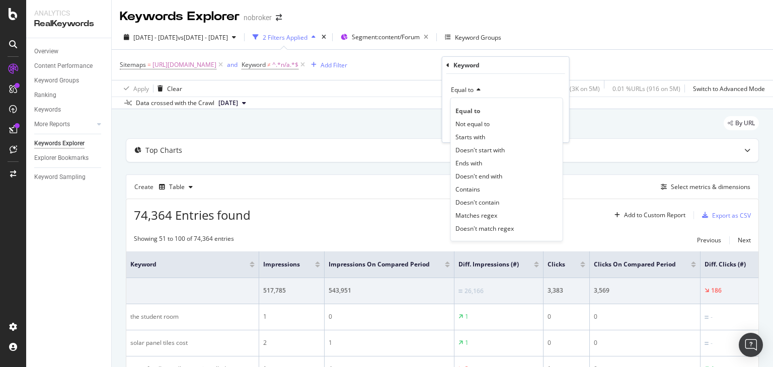
click at [447, 64] on icon at bounding box center [447, 65] width 3 height 6
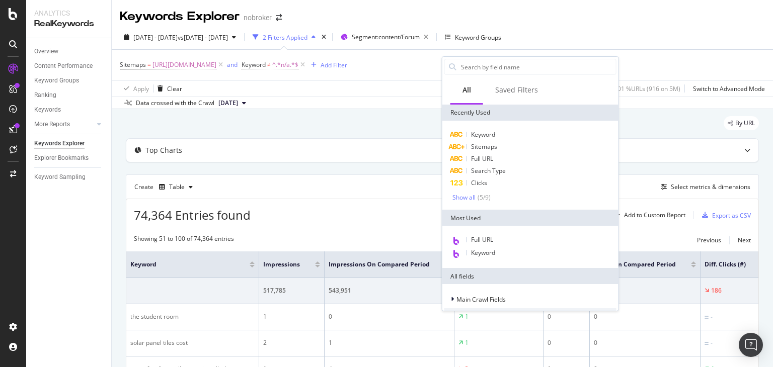
click at [596, 44] on div "[DATE] - [DATE] vs [DATE] - [DATE] 2 Filters Applied Segment: content/Forum Key…" at bounding box center [442, 39] width 661 height 20
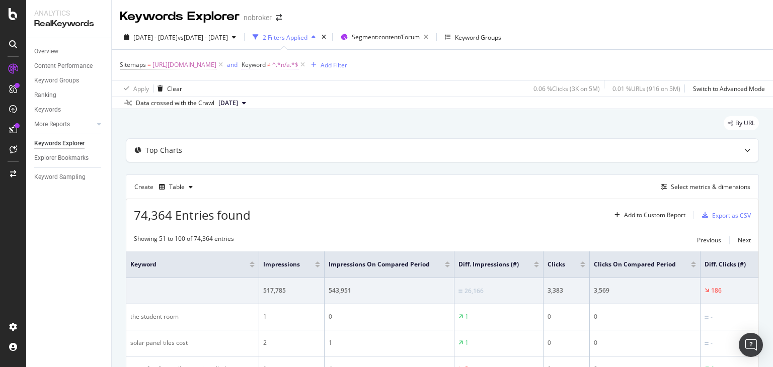
click at [298, 66] on span "^.*n/a.*$" at bounding box center [285, 65] width 26 height 14
click at [549, 73] on div "Sitemaps = [URL][DOMAIN_NAME] and Keyword ≠ ^.*n/a.*$ Add Filter" at bounding box center [442, 65] width 645 height 30
click at [347, 61] on div "Add Filter" at bounding box center [334, 65] width 27 height 9
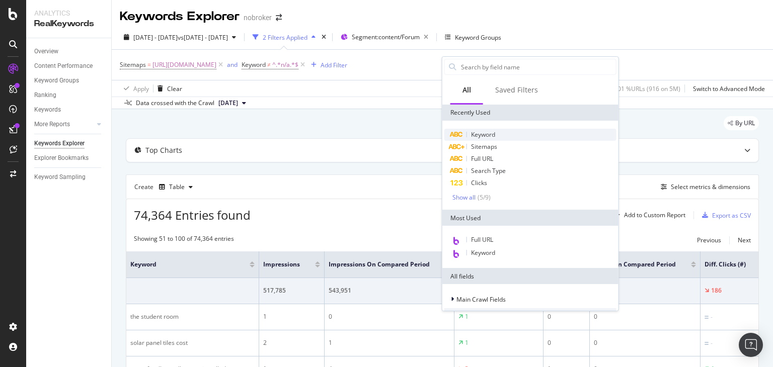
click at [485, 135] on span "Keyword" at bounding box center [483, 134] width 24 height 9
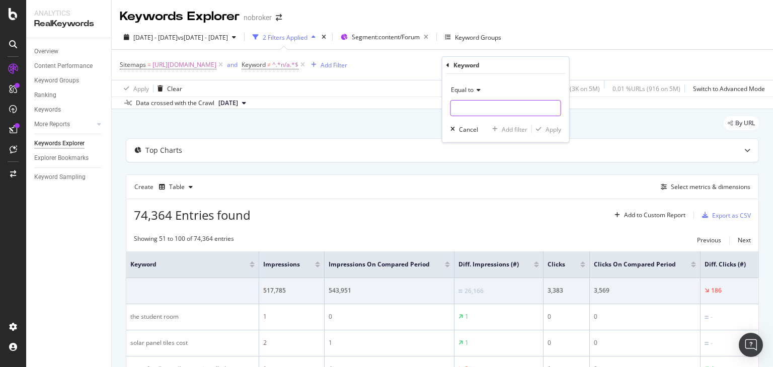
click at [472, 108] on input "text" at bounding box center [506, 108] width 110 height 16
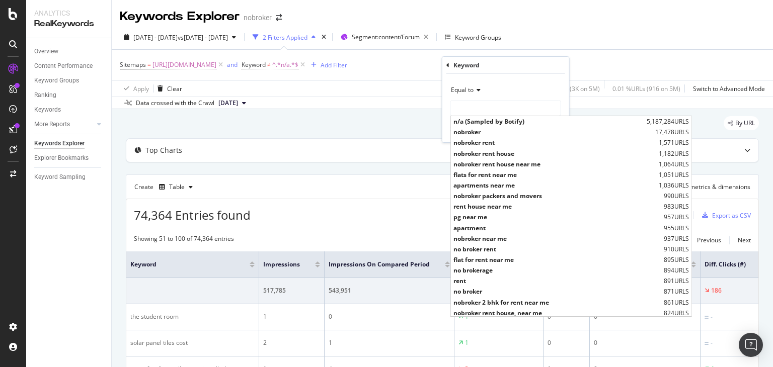
click at [595, 22] on div "Keywords Explorer nobroker" at bounding box center [442, 12] width 661 height 25
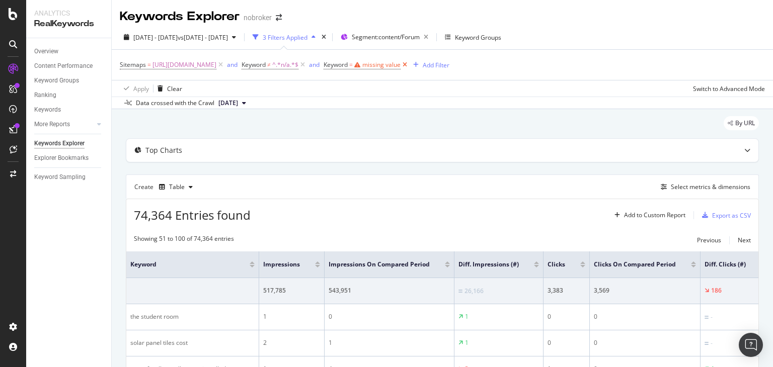
click at [409, 67] on icon at bounding box center [405, 65] width 9 height 10
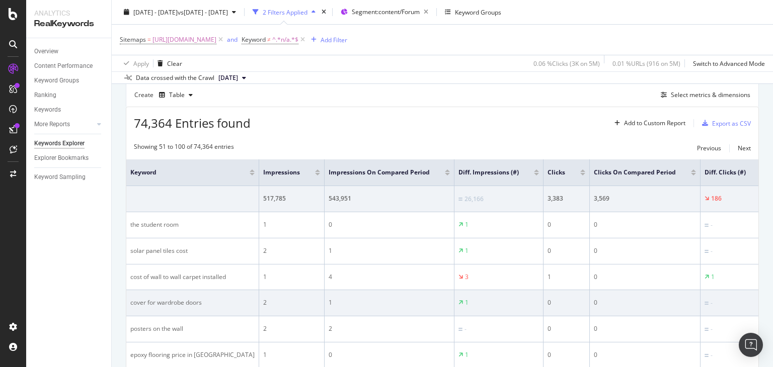
scroll to position [50, 0]
